Goal: Information Seeking & Learning: Learn about a topic

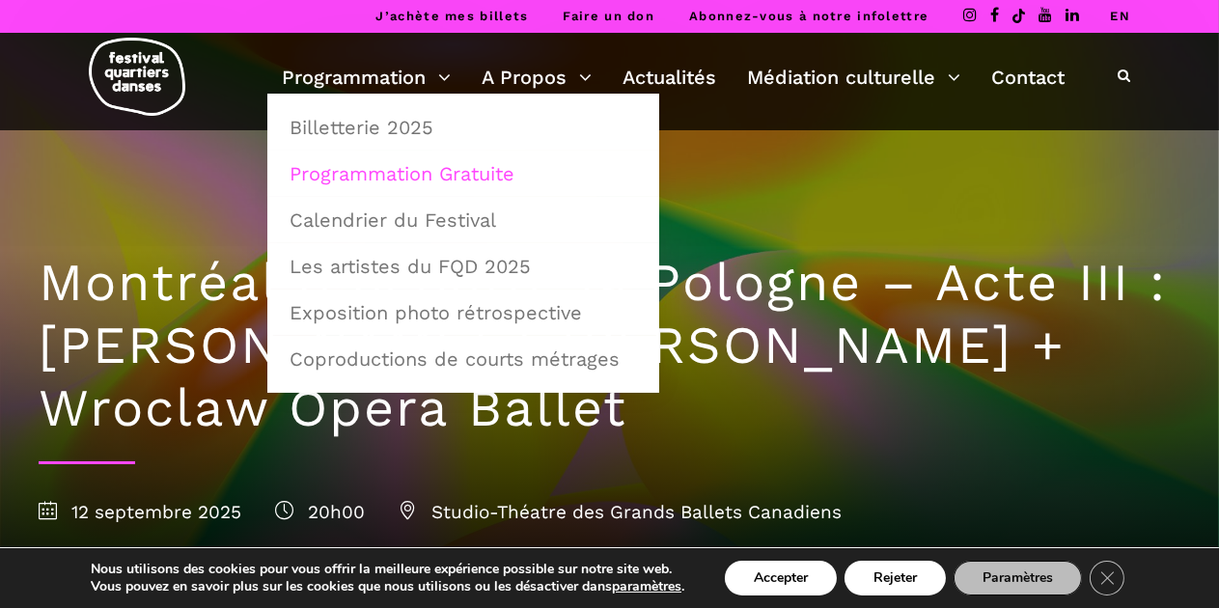
click at [431, 167] on link "Programmation Gratuite" at bounding box center [463, 173] width 371 height 44
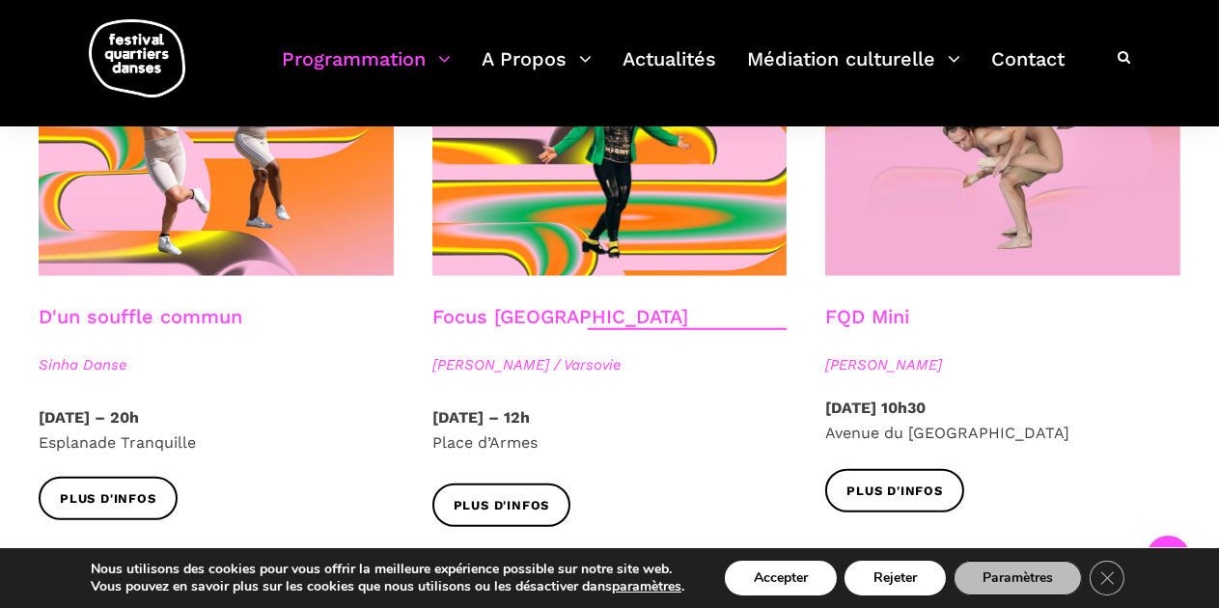
scroll to position [2221, 0]
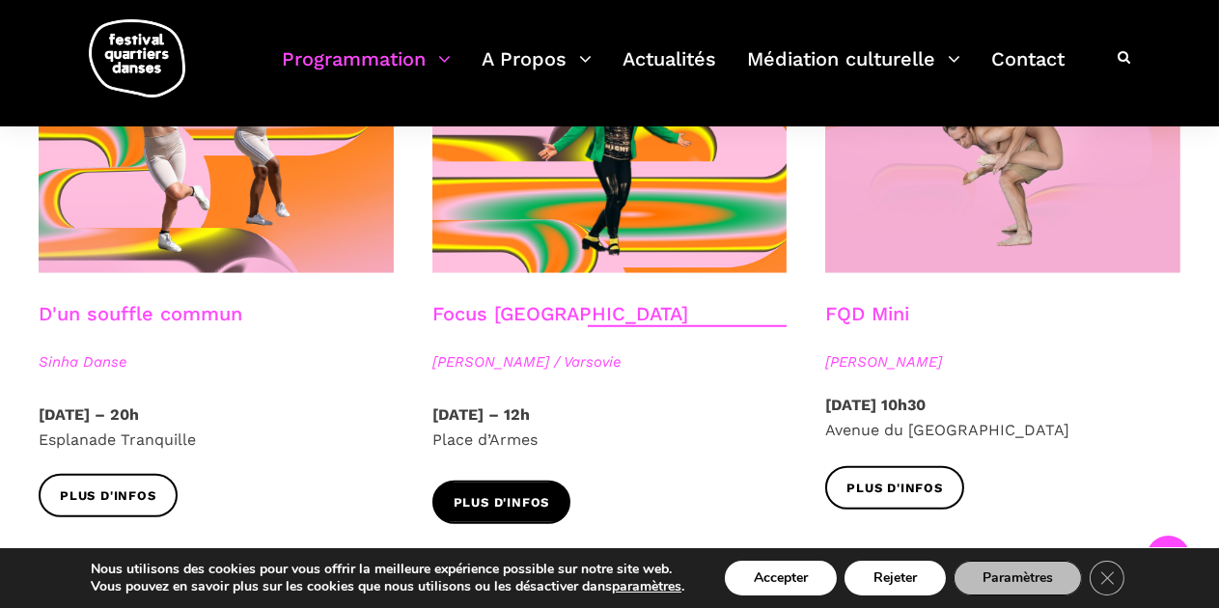
click at [544, 493] on span "Plus d'infos" at bounding box center [502, 503] width 96 height 20
